Goal: Task Accomplishment & Management: Use online tool/utility

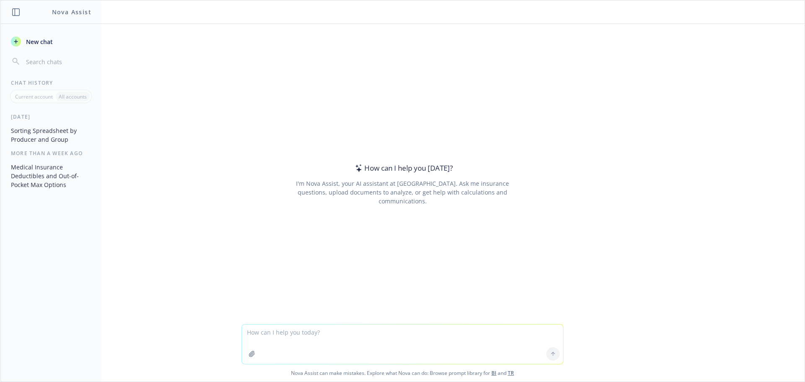
click at [245, 353] on button "button" at bounding box center [251, 353] width 13 height 13
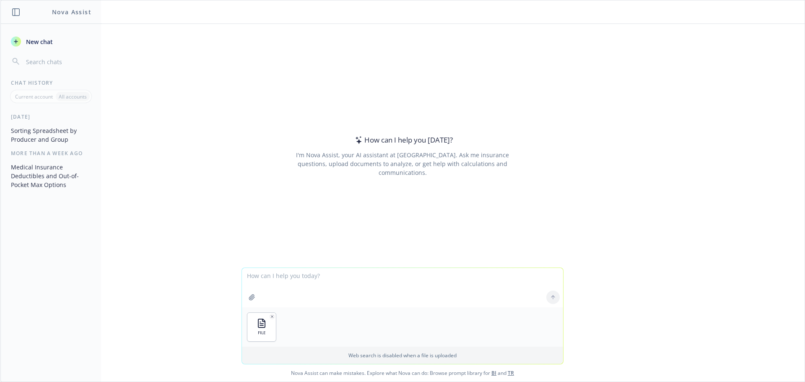
click at [254, 277] on textarea at bounding box center [402, 287] width 321 height 39
type textarea "can you sort this spreadsheet first by producer [PERSON_NAME], then producer, t…"
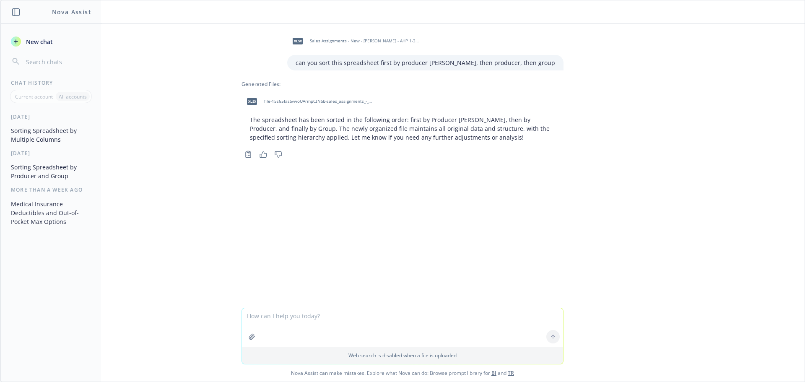
click at [309, 101] on span "file-15s65fasSvwoUArmpCtNSb-sales_assignments_-_new_-_tara_-_ahp_1-3-2025-09-17…" at bounding box center [319, 101] width 110 height 5
